Goal: Information Seeking & Learning: Check status

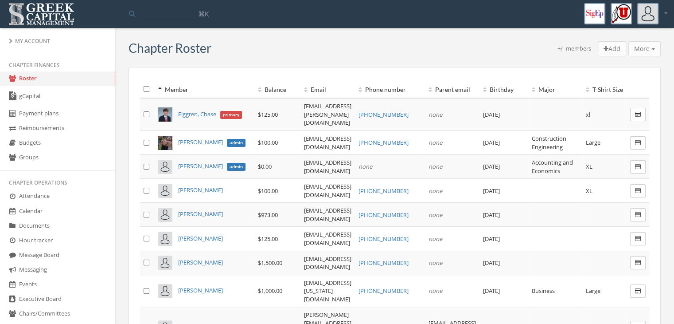
click at [65, 92] on link "gCapital" at bounding box center [57, 96] width 115 height 20
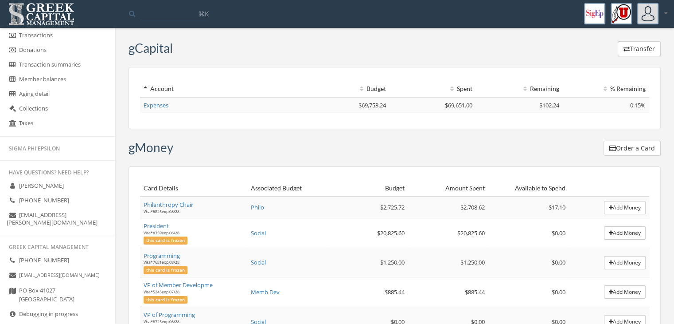
scroll to position [412, 0]
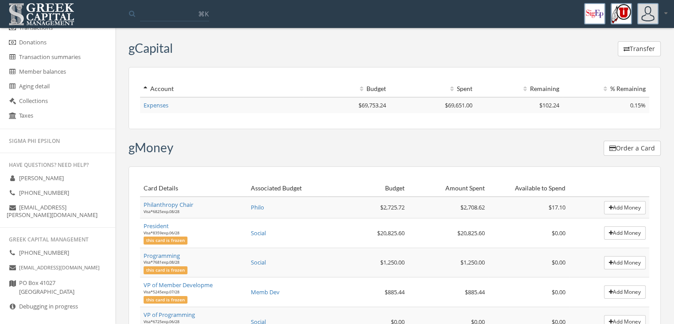
click at [76, 299] on link "Debugging in progress" at bounding box center [57, 306] width 115 height 15
click at [10, 302] on icon at bounding box center [12, 306] width 9 height 8
click at [11, 302] on icon at bounding box center [12, 306] width 9 height 8
click at [12, 302] on icon at bounding box center [12, 306] width 9 height 8
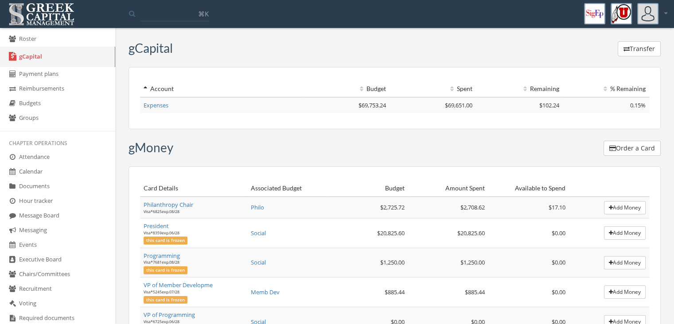
scroll to position [0, 0]
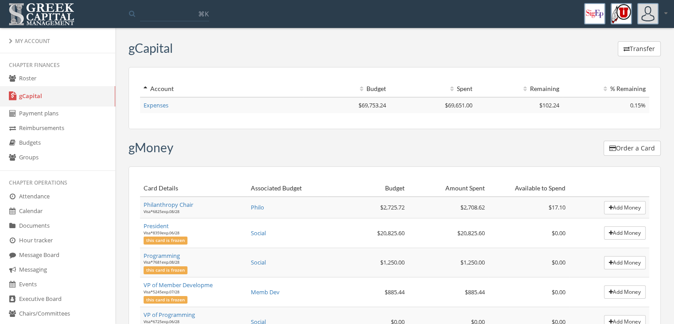
click at [57, 79] on link "Roster" at bounding box center [57, 78] width 115 height 15
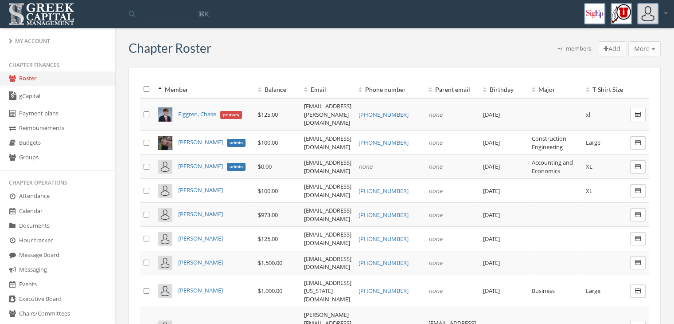
click at [35, 78] on link "Roster" at bounding box center [57, 78] width 115 height 15
click at [254, 87] on th "Balance" at bounding box center [277, 89] width 46 height 17
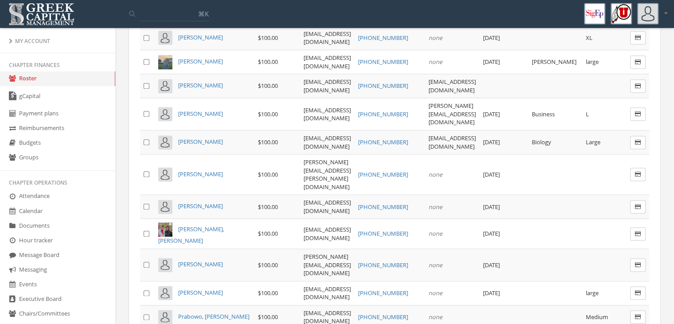
scroll to position [1064, 0]
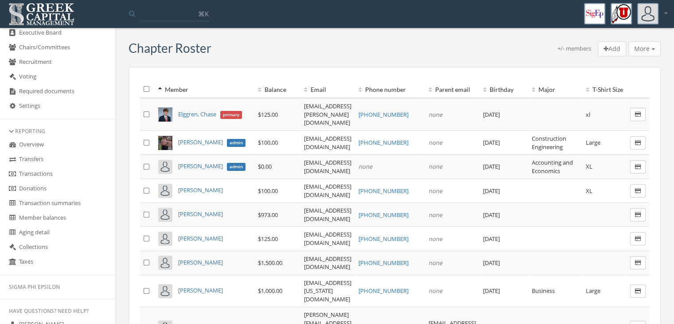
scroll to position [133, 0]
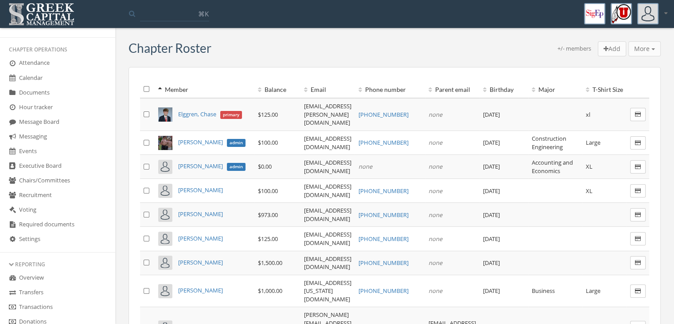
click at [51, 148] on link "Events" at bounding box center [57, 151] width 115 height 15
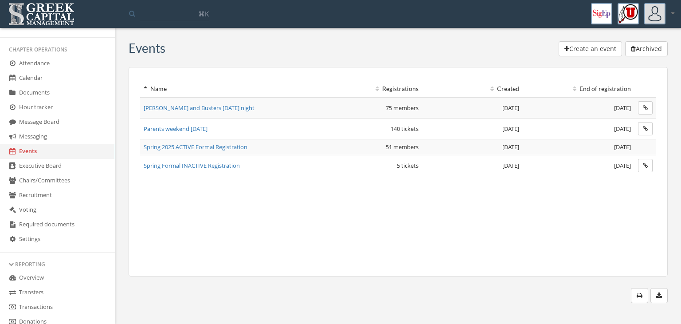
click at [191, 125] on span "Parents weekend [DATE]" at bounding box center [176, 129] width 64 height 8
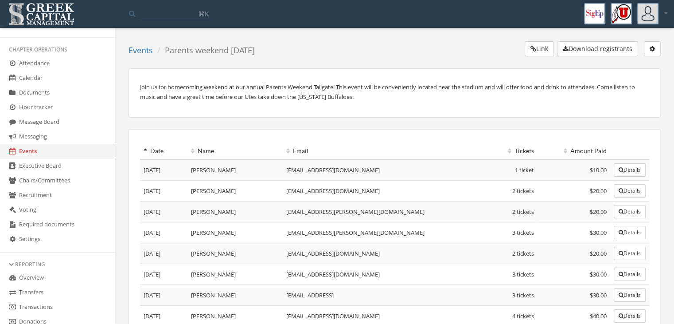
click at [541, 50] on button "Link" at bounding box center [539, 48] width 29 height 15
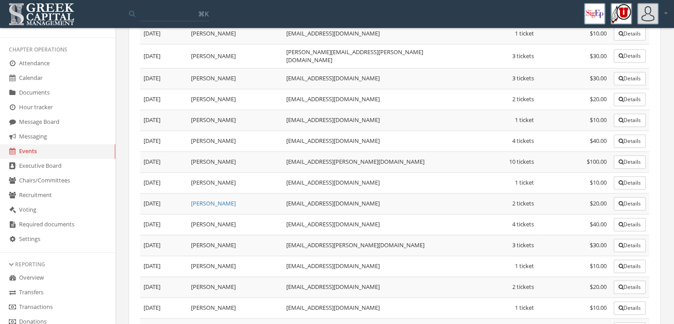
scroll to position [576, 0]
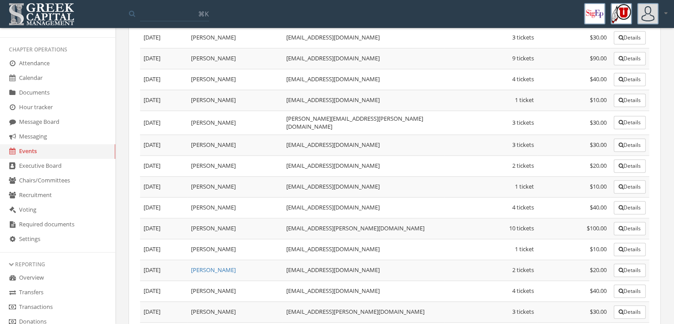
drag, startPoint x: 193, startPoint y: 210, endPoint x: 256, endPoint y: 203, distance: 63.3
click at [256, 218] on td "[PERSON_NAME]" at bounding box center [234, 228] width 95 height 21
click at [266, 218] on td "[PERSON_NAME]" at bounding box center [234, 228] width 95 height 21
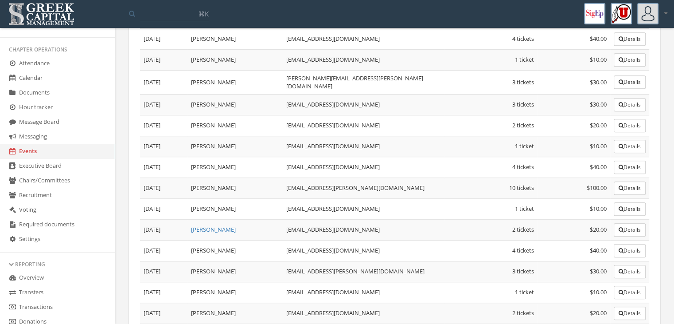
scroll to position [665, 0]
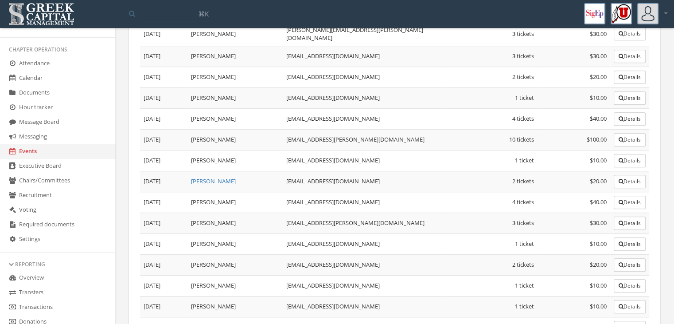
click at [195, 212] on td "[PERSON_NAME]" at bounding box center [234, 222] width 95 height 21
drag, startPoint x: 228, startPoint y: 222, endPoint x: 260, endPoint y: 221, distance: 31.5
click at [260, 233] on td "[PERSON_NAME]" at bounding box center [234, 243] width 95 height 21
click at [265, 233] on td "[PERSON_NAME]" at bounding box center [234, 243] width 95 height 21
drag, startPoint x: 204, startPoint y: 268, endPoint x: 226, endPoint y: 266, distance: 21.8
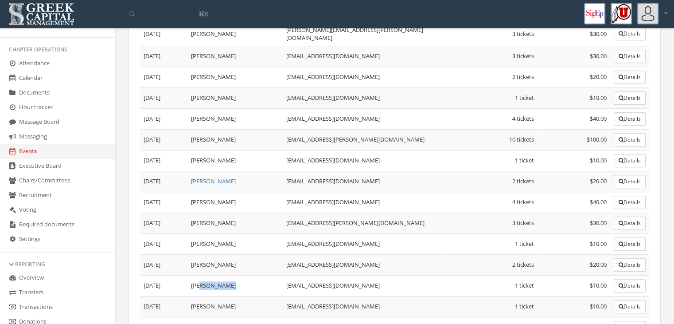
click at [226, 275] on td "[PERSON_NAME]" at bounding box center [234, 285] width 95 height 21
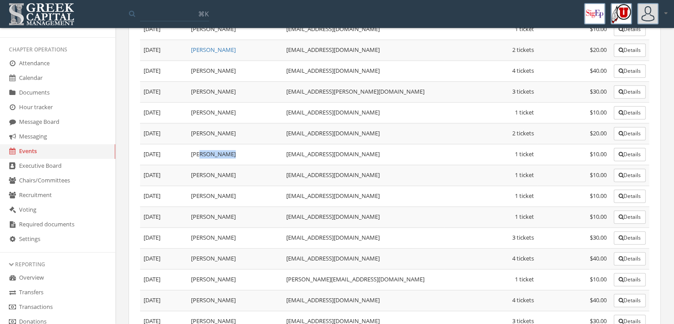
scroll to position [798, 0]
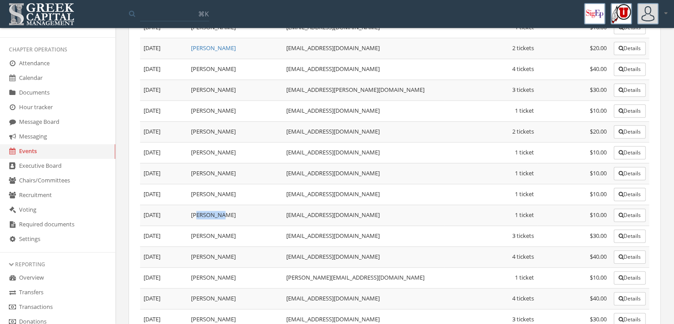
drag, startPoint x: 204, startPoint y: 190, endPoint x: 214, endPoint y: 191, distance: 10.3
click at [214, 204] on td "[PERSON_NAME]" at bounding box center [234, 214] width 95 height 21
click at [213, 225] on td "[PERSON_NAME]" at bounding box center [234, 235] width 95 height 21
drag, startPoint x: 193, startPoint y: 216, endPoint x: 234, endPoint y: 214, distance: 40.8
click at [234, 225] on td "[PERSON_NAME]" at bounding box center [234, 235] width 95 height 21
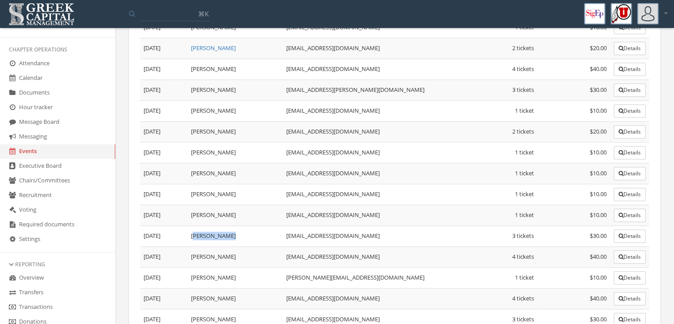
click at [241, 225] on td "[PERSON_NAME]" at bounding box center [234, 235] width 95 height 21
click at [615, 229] on button "Details" at bounding box center [630, 235] width 32 height 13
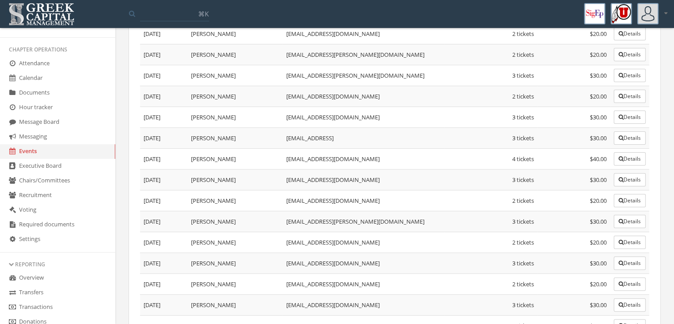
scroll to position [133, 0]
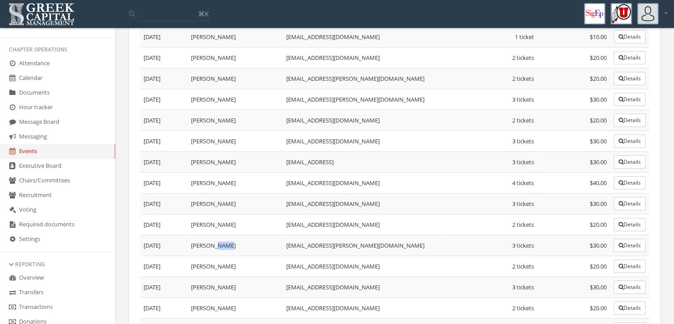
drag, startPoint x: 215, startPoint y: 241, endPoint x: 223, endPoint y: 243, distance: 9.0
click at [223, 243] on td "[PERSON_NAME]" at bounding box center [234, 245] width 95 height 21
click at [228, 222] on td "[PERSON_NAME]" at bounding box center [234, 224] width 95 height 21
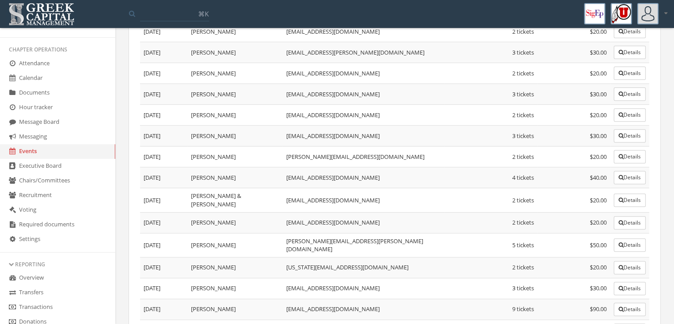
scroll to position [443, 0]
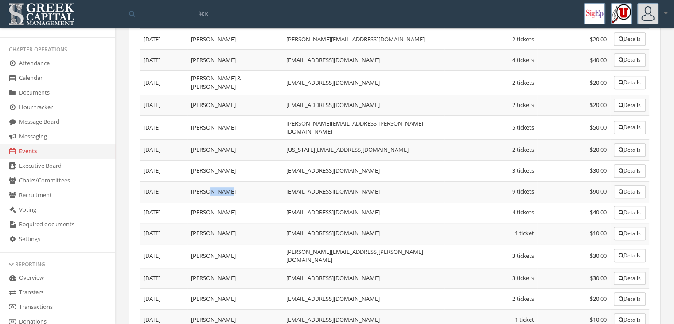
drag, startPoint x: 207, startPoint y: 178, endPoint x: 232, endPoint y: 176, distance: 24.9
click at [232, 181] on td "[PERSON_NAME]" at bounding box center [234, 191] width 95 height 21
click at [276, 181] on td "[PERSON_NAME]" at bounding box center [234, 191] width 95 height 21
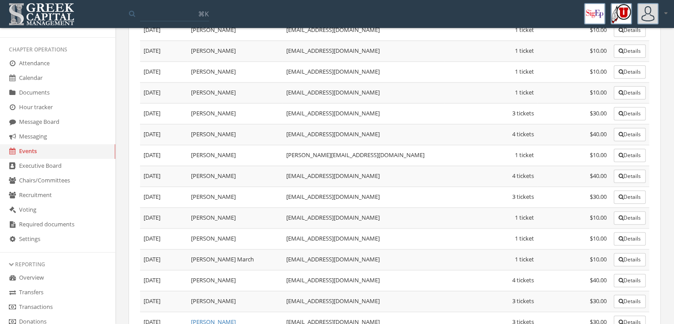
scroll to position [907, 0]
